Goal: Task Accomplishment & Management: Use online tool/utility

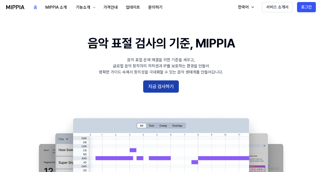
click at [161, 87] on button "지금 검사하기" at bounding box center [161, 86] width 36 height 12
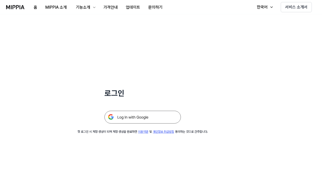
click at [143, 119] on img at bounding box center [143, 117] width 77 height 13
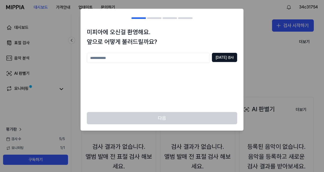
click at [155, 58] on input "text" at bounding box center [148, 58] width 123 height 10
type input "***"
click at [229, 57] on button "중복 검사" at bounding box center [224, 57] width 25 height 9
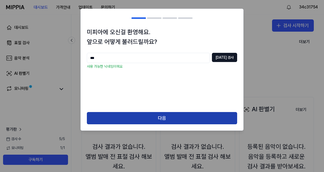
click at [175, 119] on button "다음" at bounding box center [162, 118] width 150 height 12
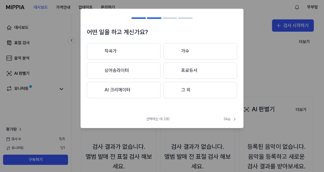
click at [202, 88] on button "그 외" at bounding box center [201, 90] width 74 height 16
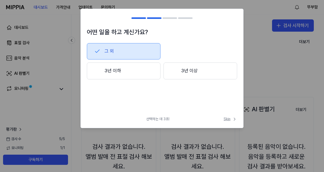
click at [225, 117] on span "Skip" at bounding box center [231, 119] width 14 height 5
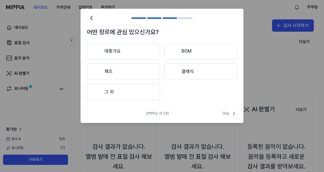
click at [132, 50] on button "대중가요" at bounding box center [123, 51] width 73 height 16
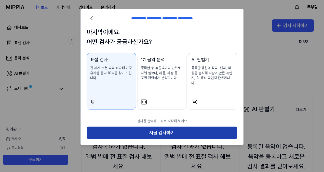
click at [161, 127] on button "지금 검사하기" at bounding box center [162, 133] width 150 height 12
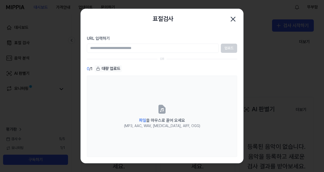
click at [129, 49] on input "URL 입력하기" at bounding box center [153, 48] width 132 height 9
paste input "**********"
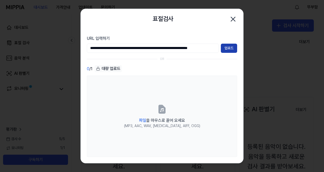
type input "**********"
click at [233, 47] on button "업로드" at bounding box center [229, 48] width 16 height 9
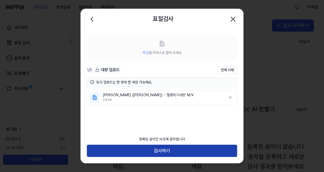
click at [186, 146] on button "검사하기" at bounding box center [162, 151] width 150 height 12
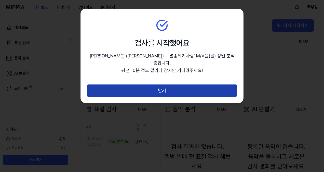
click at [178, 84] on button "닫기" at bounding box center [162, 90] width 150 height 12
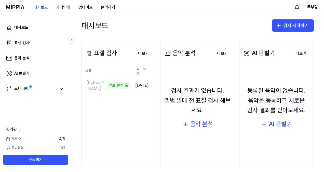
scroll to position [61, 0]
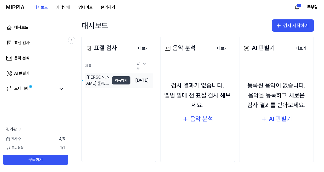
click at [114, 76] on button "이동하기" at bounding box center [121, 80] width 18 height 8
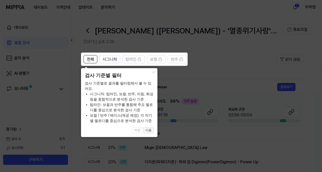
click at [148, 131] on button "다음" at bounding box center [149, 130] width 10 height 6
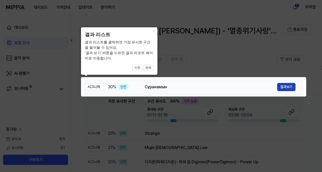
click at [282, 87] on button "결과보기" at bounding box center [286, 87] width 18 height 8
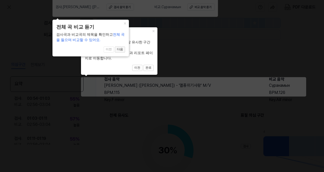
click at [118, 50] on button "다음" at bounding box center [120, 49] width 10 height 6
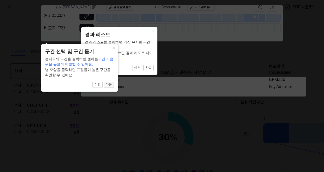
click at [108, 85] on button "다음" at bounding box center [109, 85] width 10 height 6
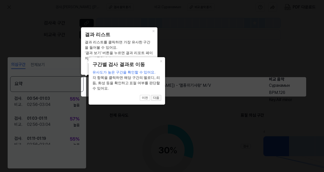
click at [157, 98] on button "다음" at bounding box center [156, 98] width 10 height 6
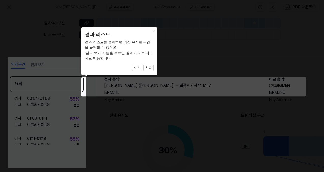
scroll to position [70, 118]
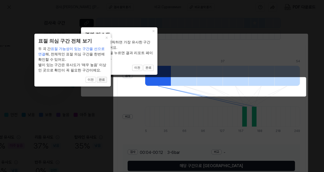
click at [100, 80] on button "완료" at bounding box center [102, 80] width 10 height 6
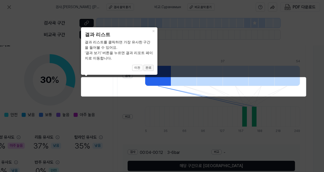
click at [149, 66] on button "완료" at bounding box center [149, 68] width 10 height 6
click at [148, 66] on button "완료" at bounding box center [149, 68] width 10 height 6
click at [154, 30] on button "×" at bounding box center [153, 30] width 8 height 7
click at [132, 103] on icon at bounding box center [162, 86] width 324 height 172
click at [279, 57] on icon at bounding box center [162, 86] width 324 height 172
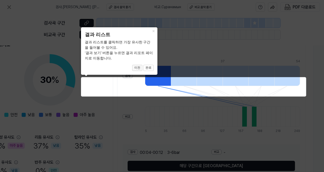
click at [138, 69] on button "이전" at bounding box center [137, 68] width 10 height 6
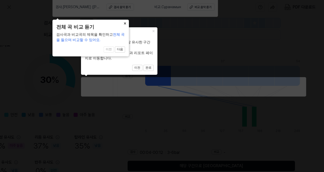
click at [124, 23] on button "×" at bounding box center [125, 23] width 8 height 7
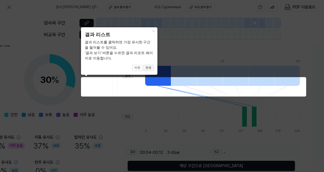
click at [150, 66] on button "완료" at bounding box center [149, 68] width 10 height 6
click at [140, 67] on button "이전" at bounding box center [137, 68] width 10 height 6
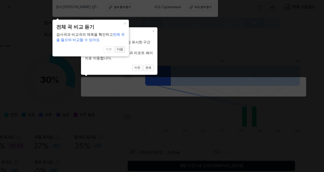
click at [121, 50] on button "다음" at bounding box center [120, 49] width 10 height 6
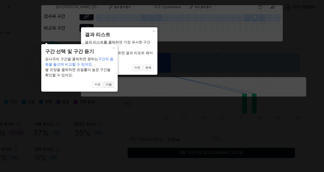
click at [107, 84] on button "다음" at bounding box center [109, 85] width 10 height 6
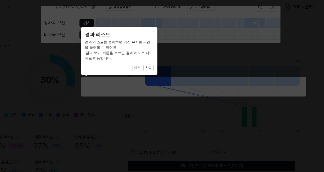
scroll to position [73, 0]
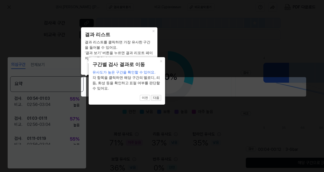
click at [159, 97] on button "다음" at bounding box center [156, 98] width 10 height 6
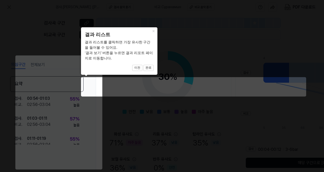
scroll to position [70, 118]
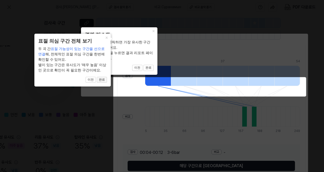
click at [102, 79] on button "완료" at bounding box center [102, 80] width 10 height 6
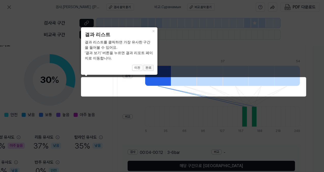
click at [152, 68] on button "완료" at bounding box center [149, 68] width 10 height 6
click at [156, 29] on button "×" at bounding box center [153, 30] width 8 height 7
click at [179, 49] on icon at bounding box center [162, 86] width 324 height 172
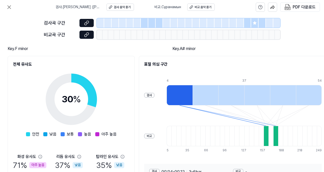
scroll to position [51, 97]
click at [267, 133] on div at bounding box center [266, 136] width 5 height 20
click at [184, 91] on div at bounding box center [180, 95] width 26 height 20
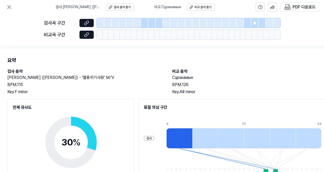
scroll to position [0, 97]
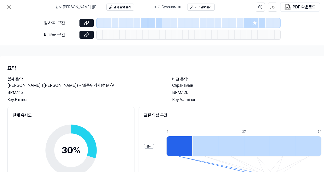
click at [184, 143] on div at bounding box center [180, 146] width 26 height 20
click at [87, 22] on icon at bounding box center [86, 22] width 5 height 5
click at [144, 22] on div at bounding box center [144, 22] width 7 height 9
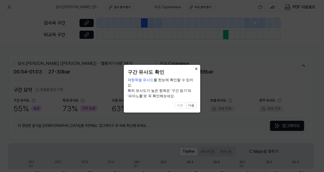
click at [195, 68] on button "×" at bounding box center [196, 68] width 8 height 7
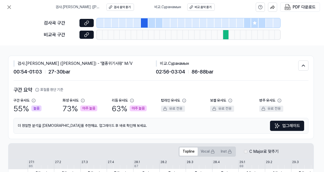
click at [225, 33] on div at bounding box center [226, 34] width 6 height 9
click at [88, 36] on icon at bounding box center [86, 34] width 5 height 5
click at [196, 6] on div "비교 음악 듣기" at bounding box center [203, 7] width 17 height 4
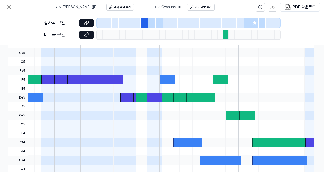
scroll to position [128, 90]
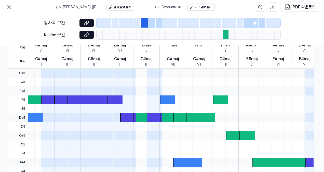
click at [167, 116] on div at bounding box center [167, 117] width 15 height 9
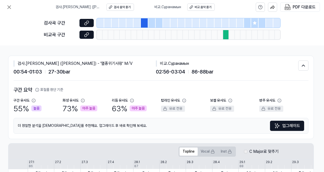
scroll to position [26, 90]
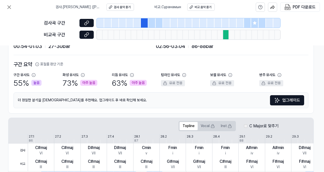
click at [225, 34] on div at bounding box center [226, 34] width 6 height 9
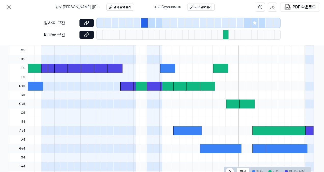
scroll to position [179, 90]
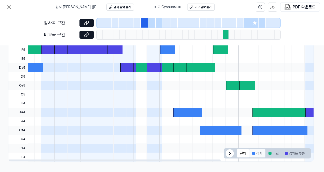
click at [254, 149] on button "검사" at bounding box center [257, 153] width 16 height 8
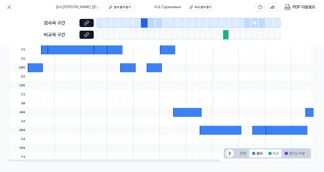
click at [269, 152] on div at bounding box center [270, 153] width 3 height 3
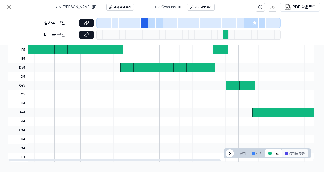
click at [287, 151] on button "겹치는 부분" at bounding box center [295, 153] width 26 height 8
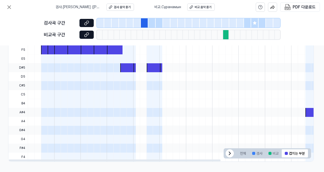
click at [43, 50] on div at bounding box center [45, 49] width 9 height 9
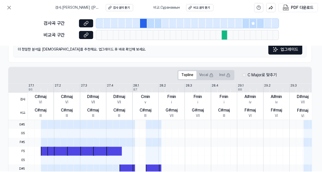
scroll to position [0, 90]
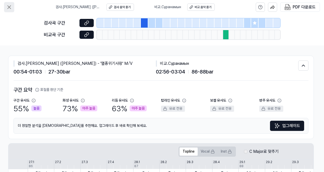
click at [9, 8] on icon at bounding box center [9, 7] width 6 height 6
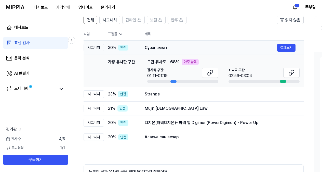
scroll to position [51, 0]
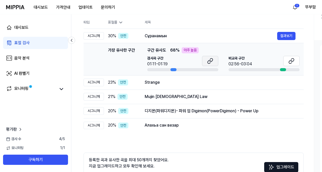
click at [211, 60] on icon at bounding box center [210, 61] width 6 height 6
click at [211, 59] on icon at bounding box center [210, 61] width 6 height 6
click at [292, 59] on icon at bounding box center [292, 59] width 3 height 3
click at [284, 80] on button "결과보기" at bounding box center [286, 82] width 18 height 8
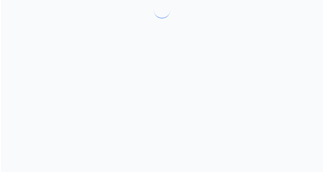
scroll to position [0, 0]
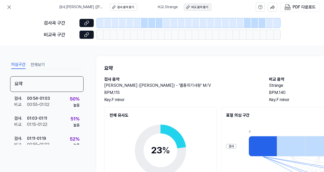
click at [193, 6] on div "비교 음악 듣기" at bounding box center [200, 7] width 17 height 4
click at [10, 5] on icon at bounding box center [9, 7] width 6 height 6
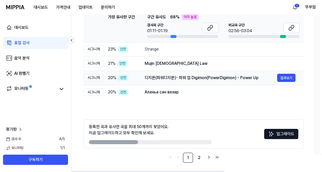
scroll to position [85, 0]
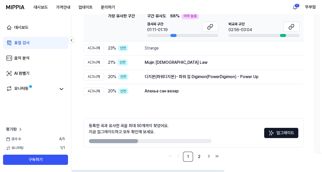
drag, startPoint x: 120, startPoint y: 142, endPoint x: 150, endPoint y: 139, distance: 30.8
click at [150, 139] on div "등록한 곡과 유사한 곡을 최대 50개까지 찾았어요. 지금 업그레이드하고 모두 확인해 보세요." at bounding box center [150, 133] width 123 height 20
drag, startPoint x: 133, startPoint y: 140, endPoint x: 159, endPoint y: 139, distance: 25.8
click at [159, 139] on div at bounding box center [150, 141] width 123 height 4
click at [200, 156] on link "2" at bounding box center [199, 156] width 10 height 10
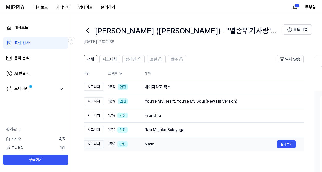
scroll to position [26, 0]
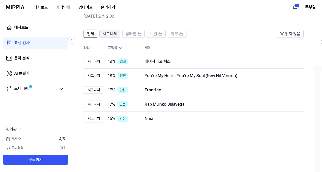
click at [104, 34] on span "시그니처" at bounding box center [110, 34] width 14 height 6
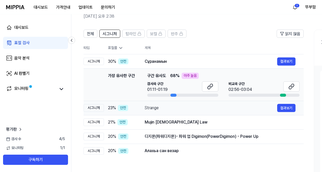
click at [97, 108] on div "시그니처" at bounding box center [94, 108] width 20 height 8
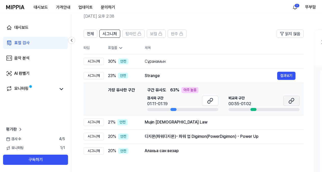
click at [289, 101] on icon at bounding box center [290, 101] width 3 height 3
click at [98, 121] on div "시그니처" at bounding box center [94, 122] width 20 height 8
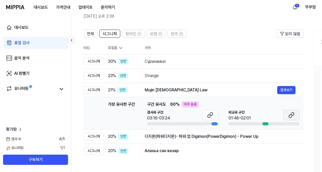
click at [293, 113] on icon at bounding box center [292, 115] width 6 height 6
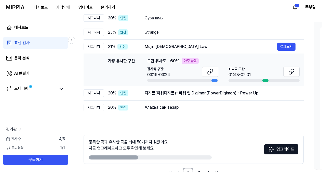
scroll to position [77, 0]
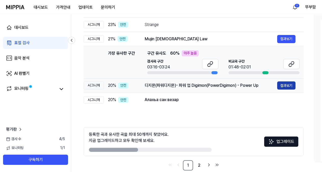
click at [287, 84] on button "결과보기" at bounding box center [286, 85] width 18 height 8
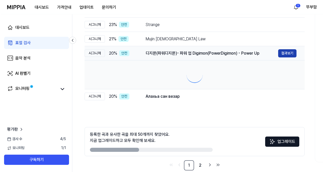
scroll to position [0, 0]
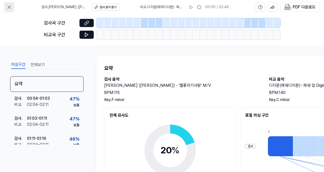
click at [10, 4] on button at bounding box center [9, 7] width 10 height 10
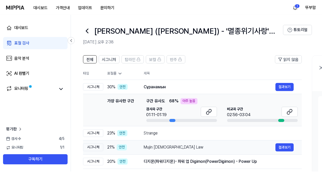
scroll to position [77, 0]
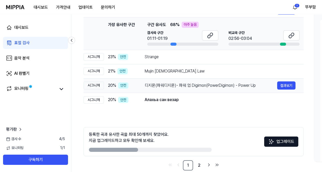
click at [180, 85] on div "디지몬(파워디지몬)- 파워 업 Digimon(PowerDigimon) - Power Up" at bounding box center [211, 85] width 133 height 6
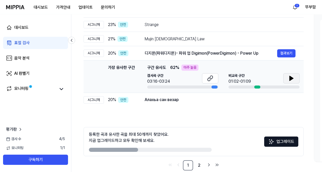
click at [289, 78] on icon at bounding box center [292, 78] width 6 height 6
click at [221, 103] on div "Алахьа сан везар" at bounding box center [211, 100] width 133 height 6
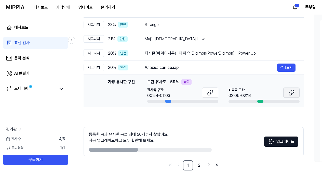
click at [286, 94] on button at bounding box center [292, 92] width 16 height 10
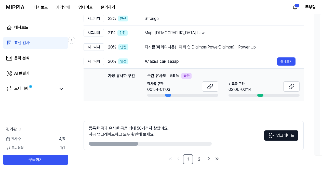
scroll to position [85, 0]
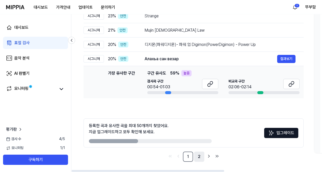
click at [201, 157] on link "2" at bounding box center [199, 156] width 10 height 10
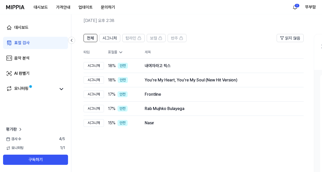
scroll to position [0, 0]
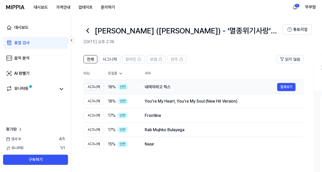
click at [171, 87] on div "내여자라고 픽스" at bounding box center [211, 87] width 133 height 6
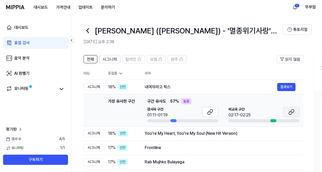
click at [293, 109] on icon at bounding box center [292, 110] width 3 height 3
click at [234, 134] on div "You're My Heart, You're My Soul (New Hit Version)" at bounding box center [211, 133] width 133 height 6
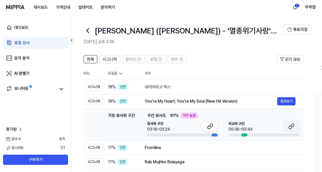
click at [290, 125] on icon at bounding box center [290, 126] width 3 height 3
click at [205, 146] on div "Frontline" at bounding box center [211, 148] width 133 height 6
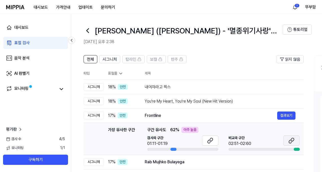
click at [289, 143] on icon at bounding box center [292, 140] width 6 height 6
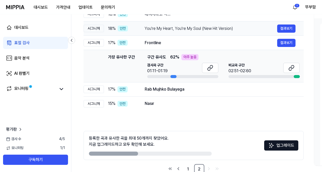
scroll to position [77, 0]
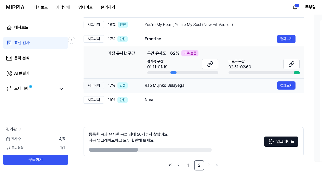
click at [215, 85] on div "Rab Mujhko Bulayega" at bounding box center [211, 85] width 133 height 6
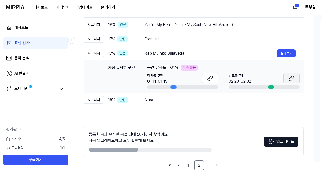
click at [287, 78] on button at bounding box center [292, 78] width 16 height 10
click at [209, 101] on div "Nasır" at bounding box center [211, 100] width 133 height 6
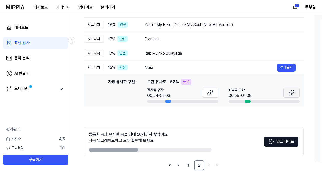
click at [288, 92] on button at bounding box center [292, 92] width 16 height 10
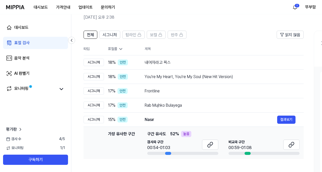
scroll to position [0, 0]
